Goal: Check status: Check status

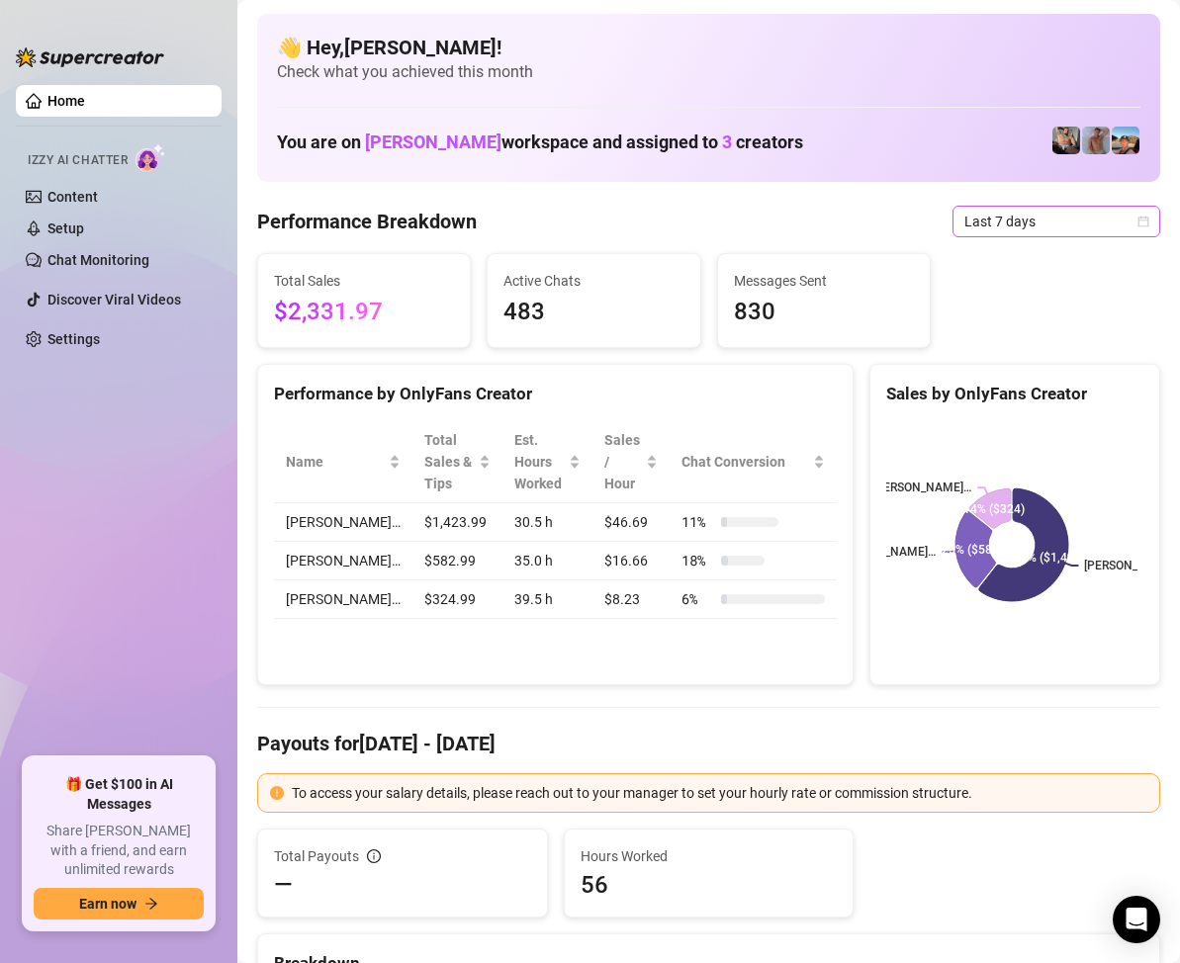
click at [1106, 217] on span "Last 7 days" at bounding box center [1056, 222] width 184 height 30
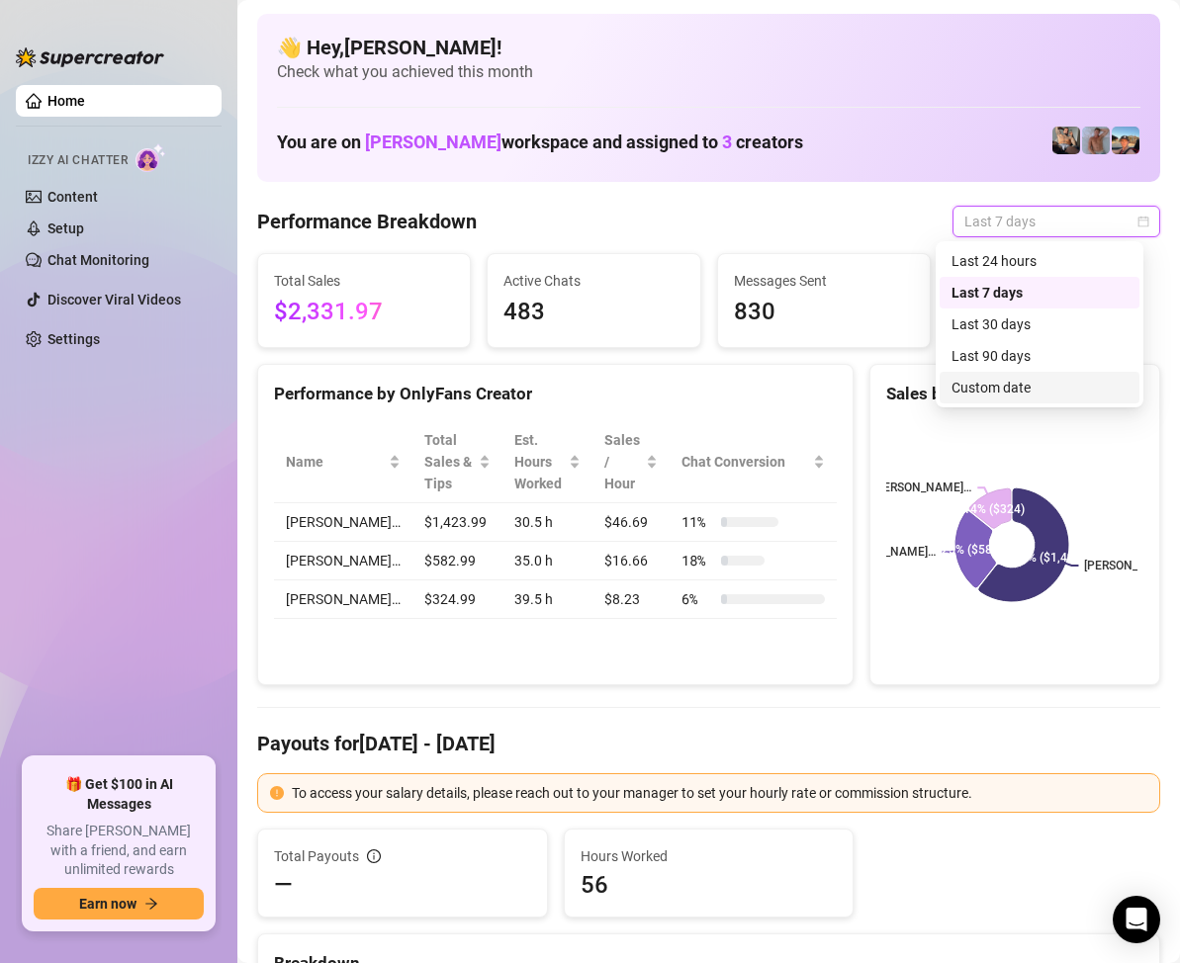
click at [1019, 376] on div "Custom date" at bounding box center [1040, 388] width 200 height 32
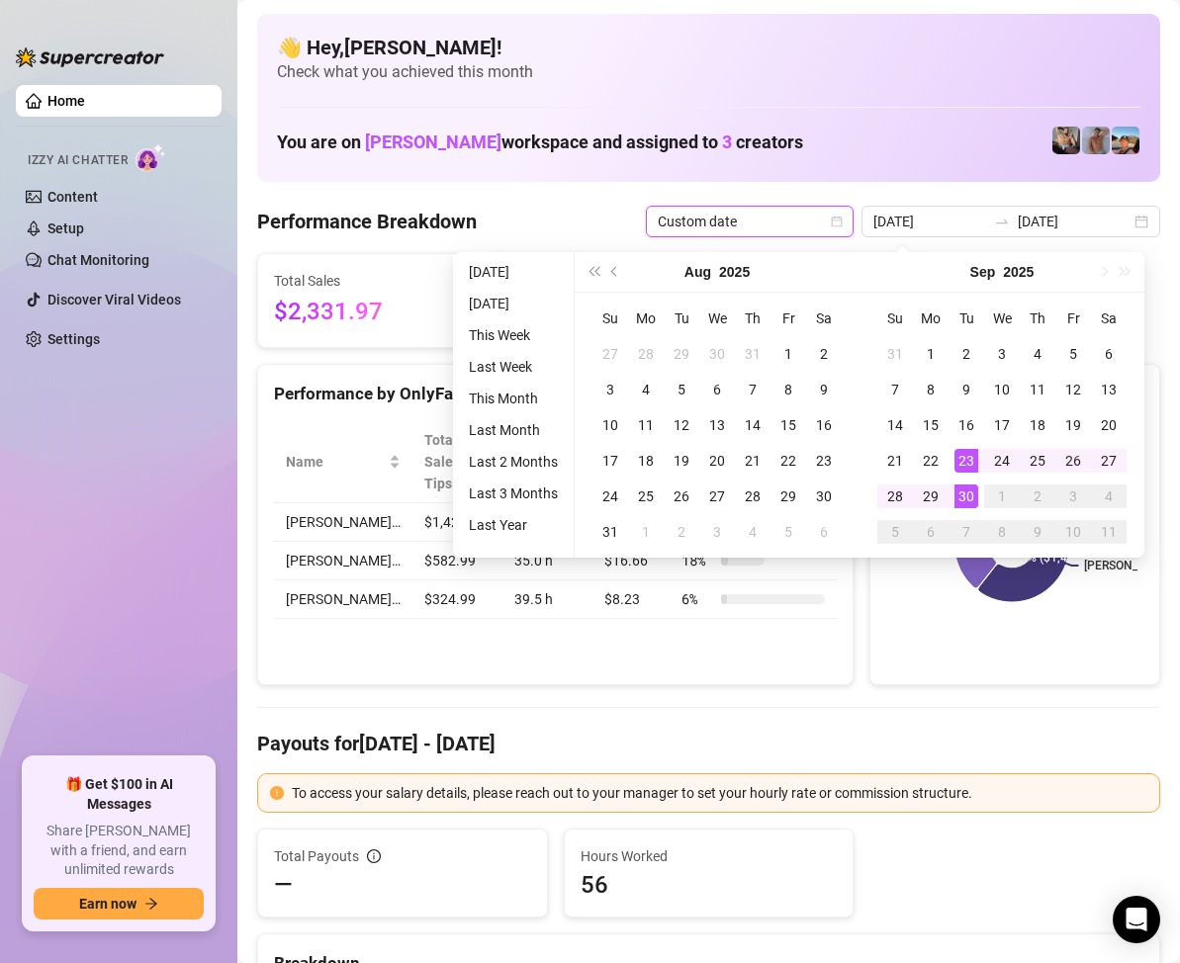
type input "[DATE]"
click at [970, 485] on div "30" at bounding box center [966, 497] width 24 height 24
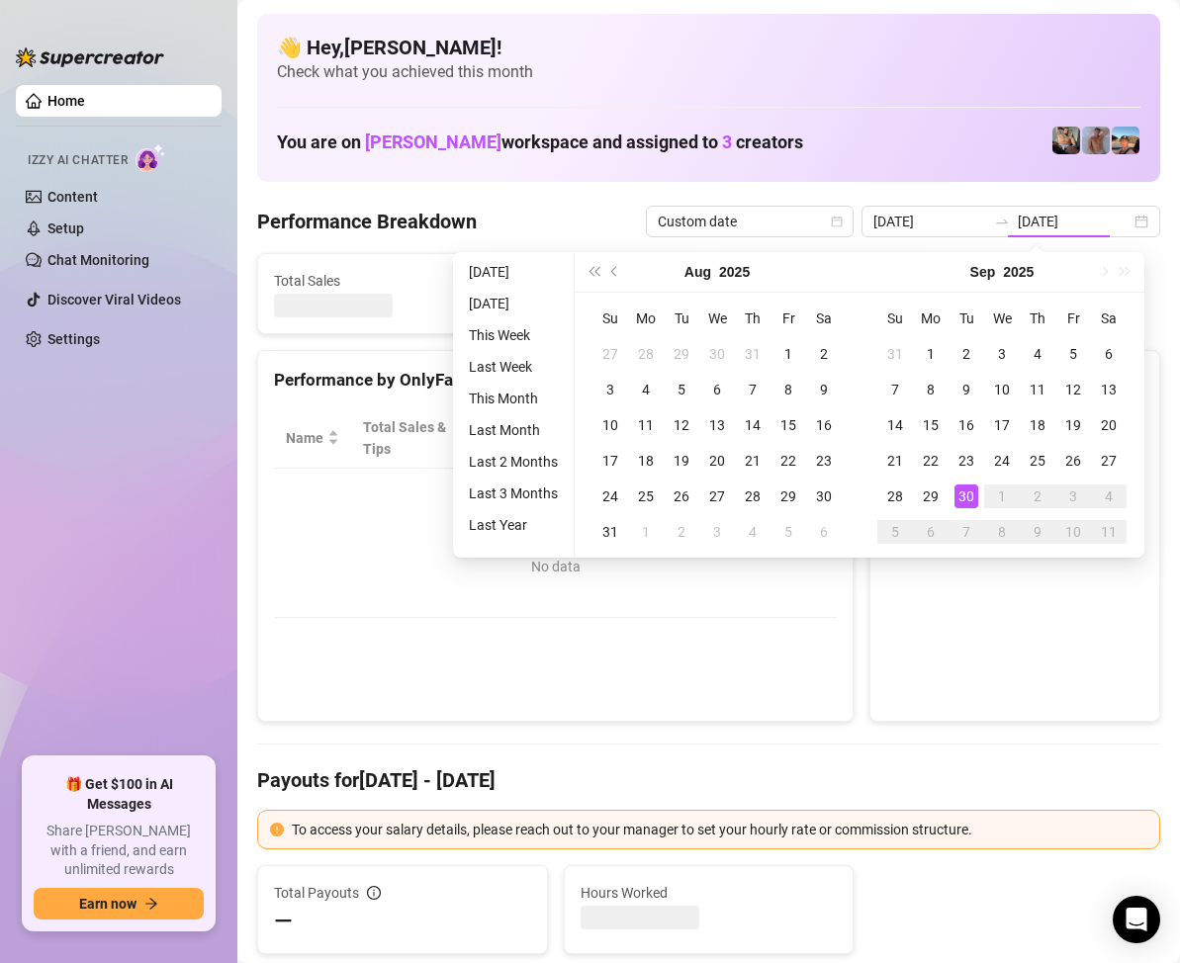
type input "[DATE]"
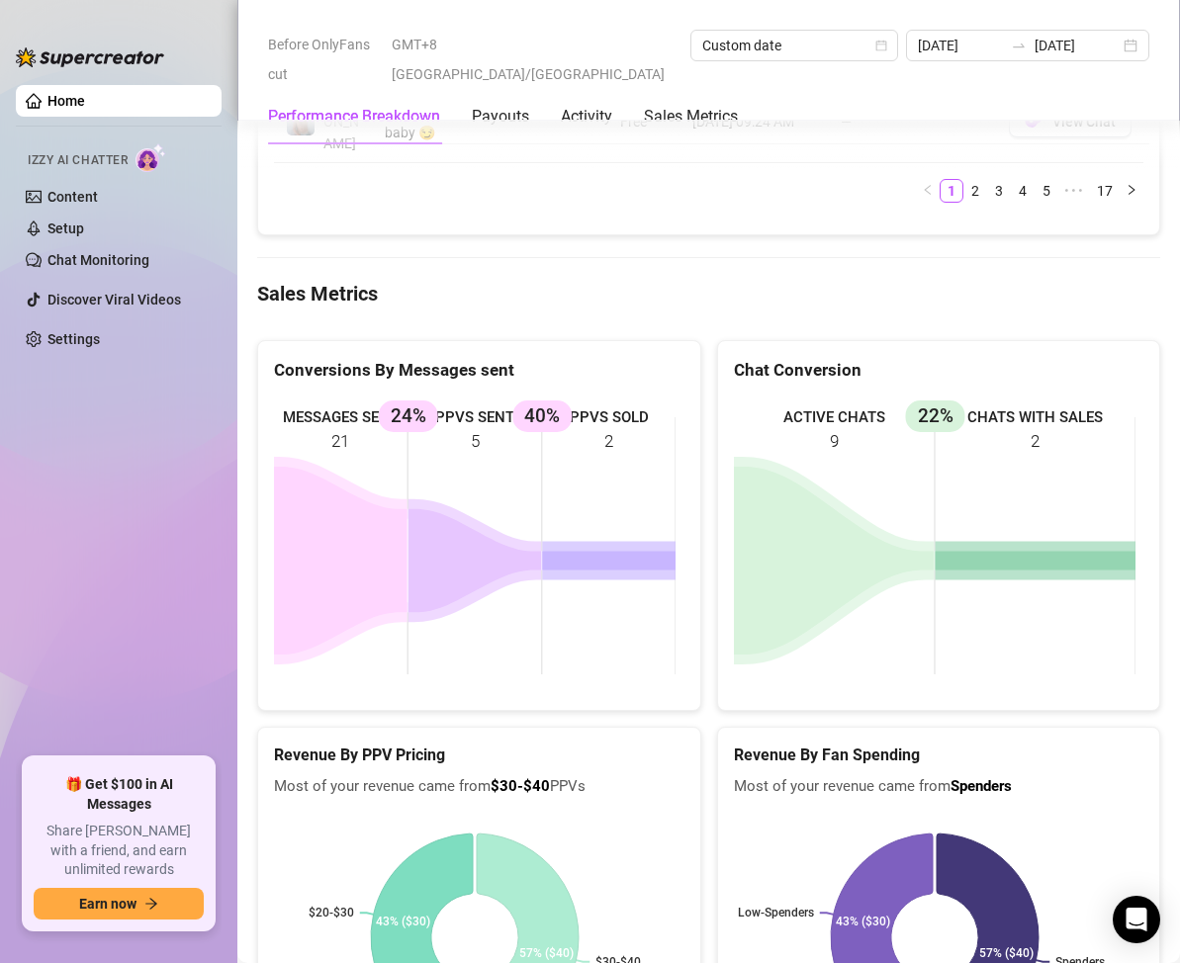
scroll to position [2670, 0]
